Goal: Download file/media

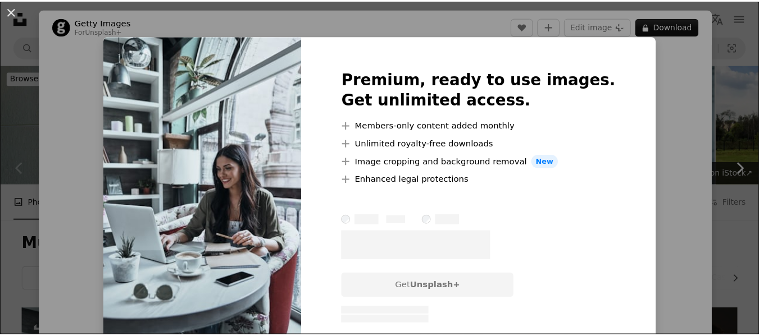
scroll to position [336, 0]
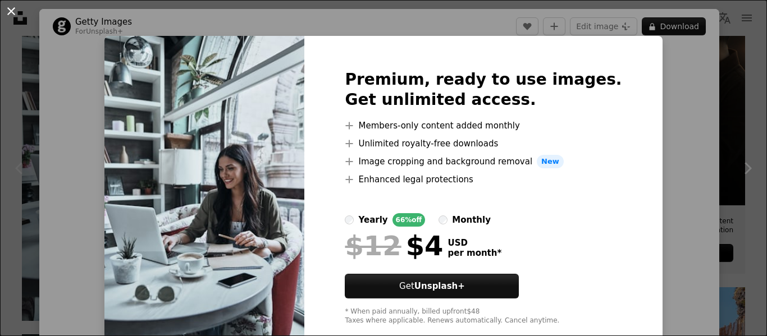
click at [12, 17] on button "An X shape" at bounding box center [10, 10] width 13 height 13
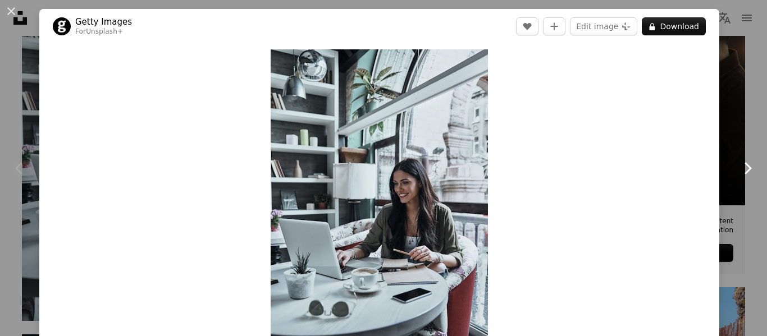
click at [739, 168] on icon "Chevron right" at bounding box center [747, 168] width 18 height 18
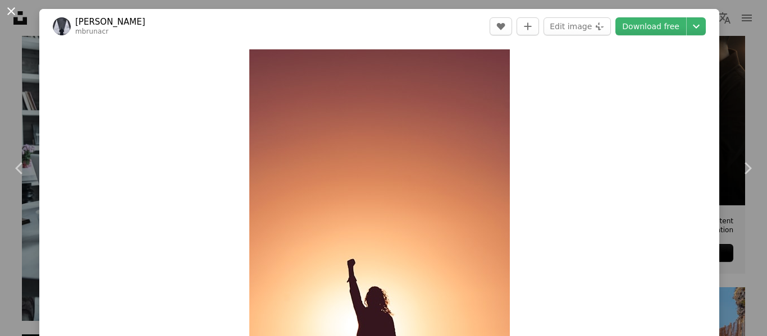
click at [12, 8] on button "An X shape" at bounding box center [10, 10] width 13 height 13
